Goal: Task Accomplishment & Management: Manage account settings

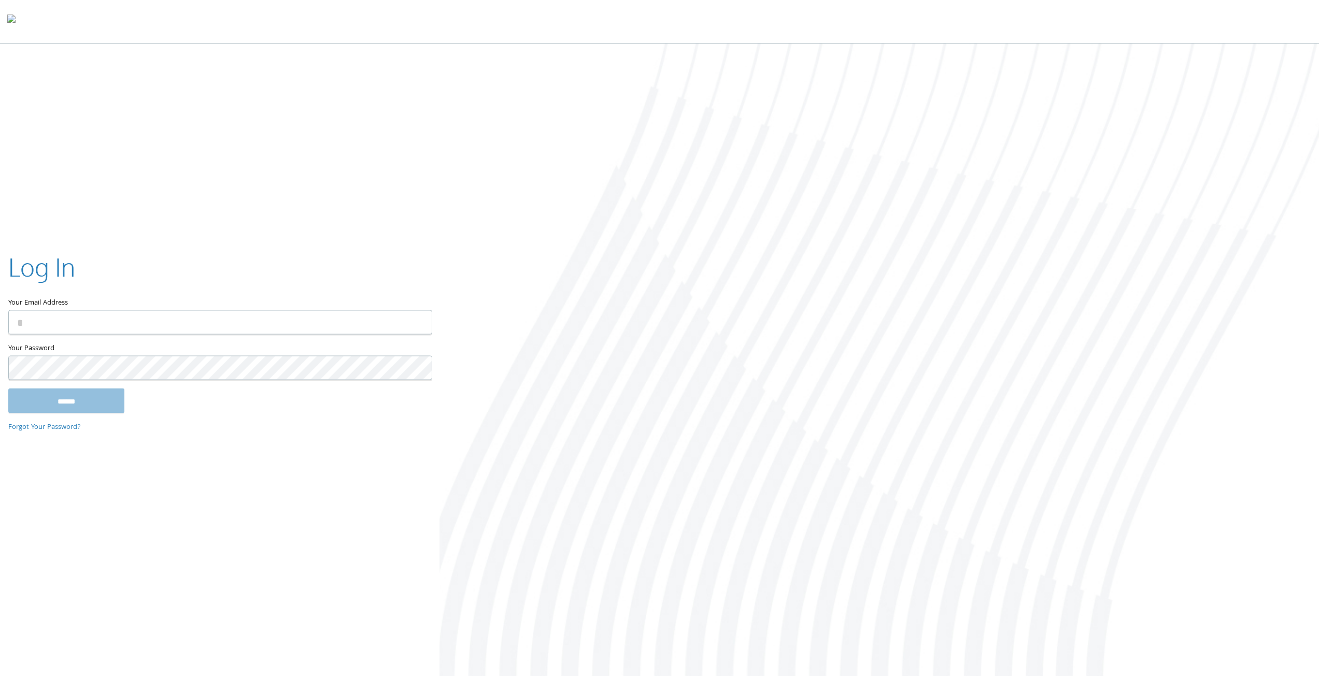
type input "**********"
click at [109, 400] on input "******" at bounding box center [66, 400] width 116 height 25
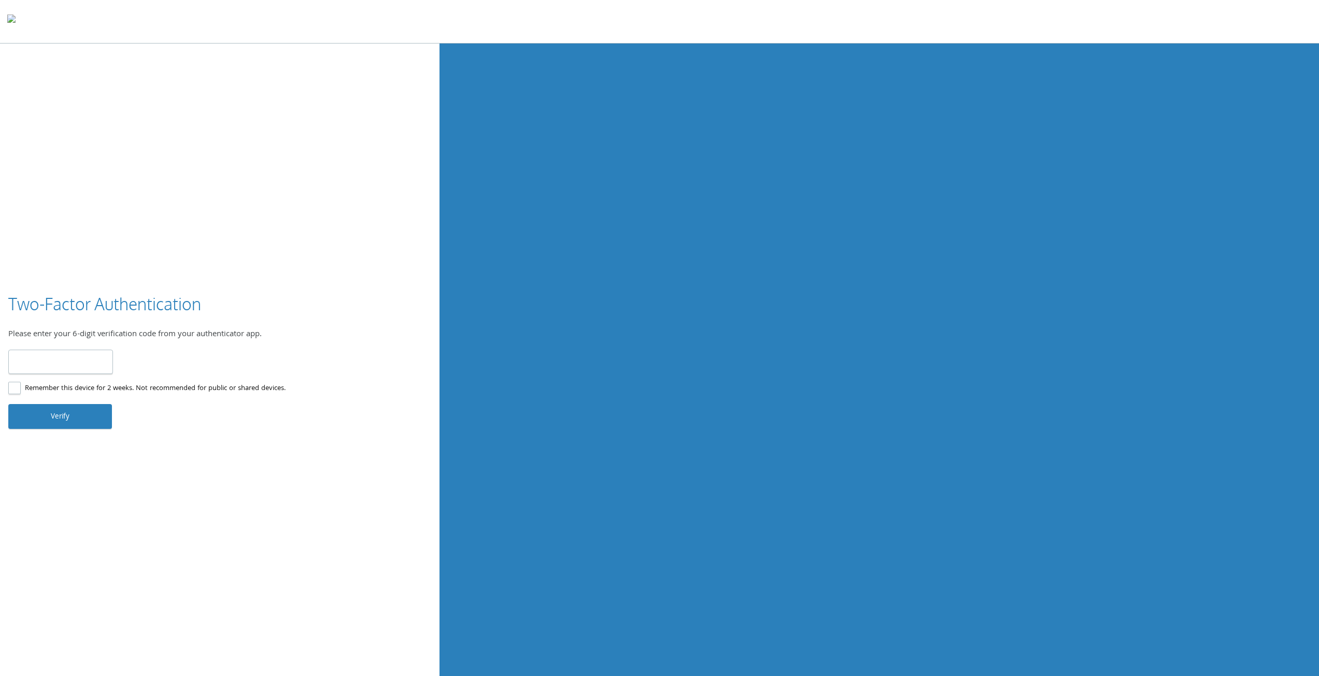
type input "******"
